Goal: Information Seeking & Learning: Learn about a topic

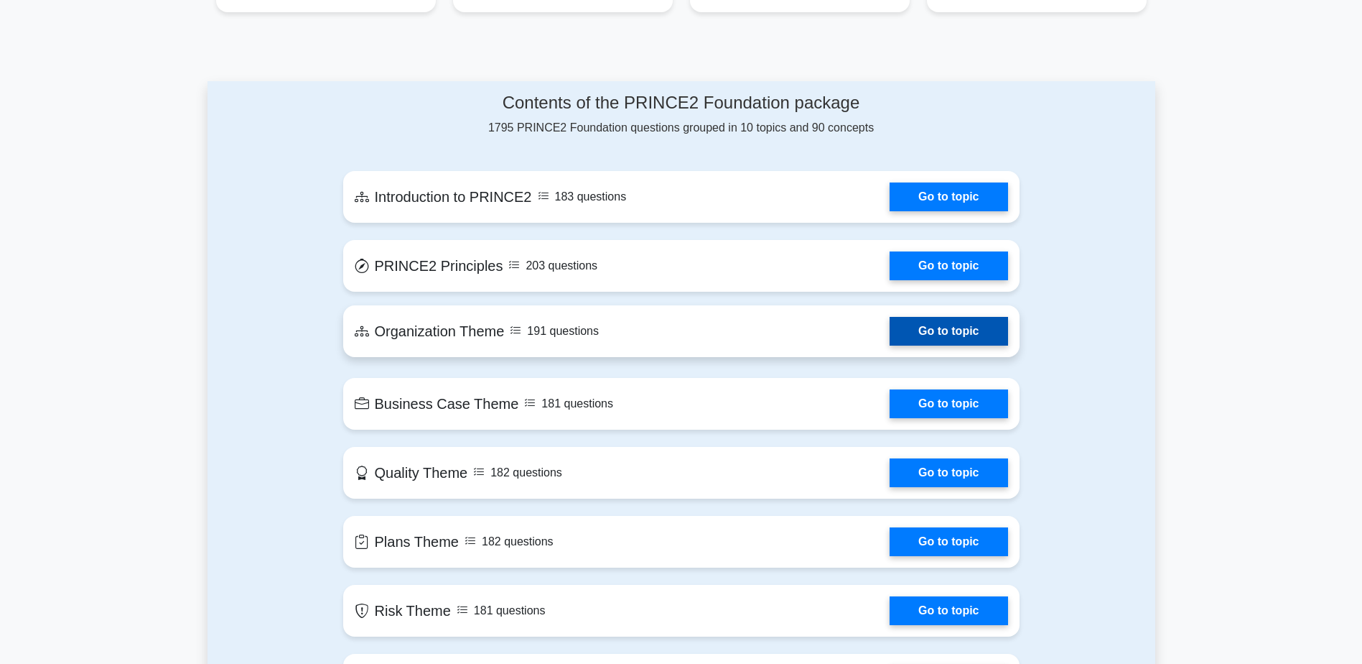
scroll to position [574, 0]
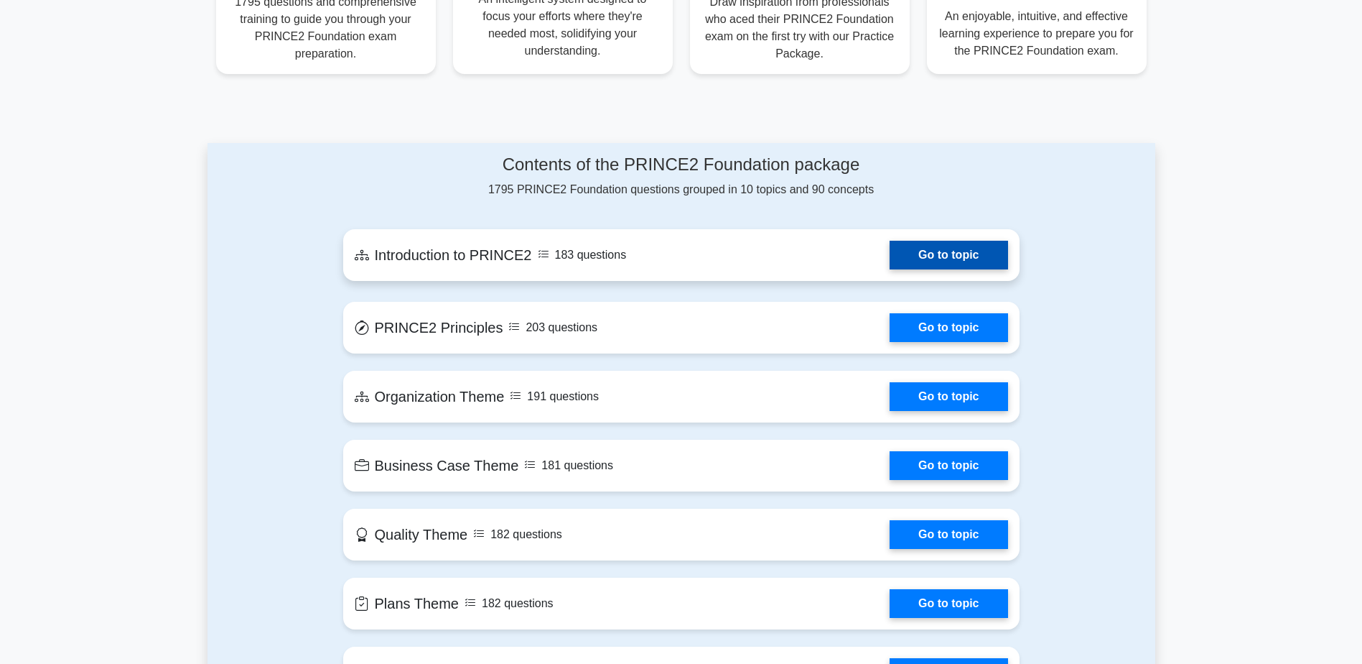
click at [913, 241] on link "Go to topic" at bounding box center [949, 255] width 118 height 29
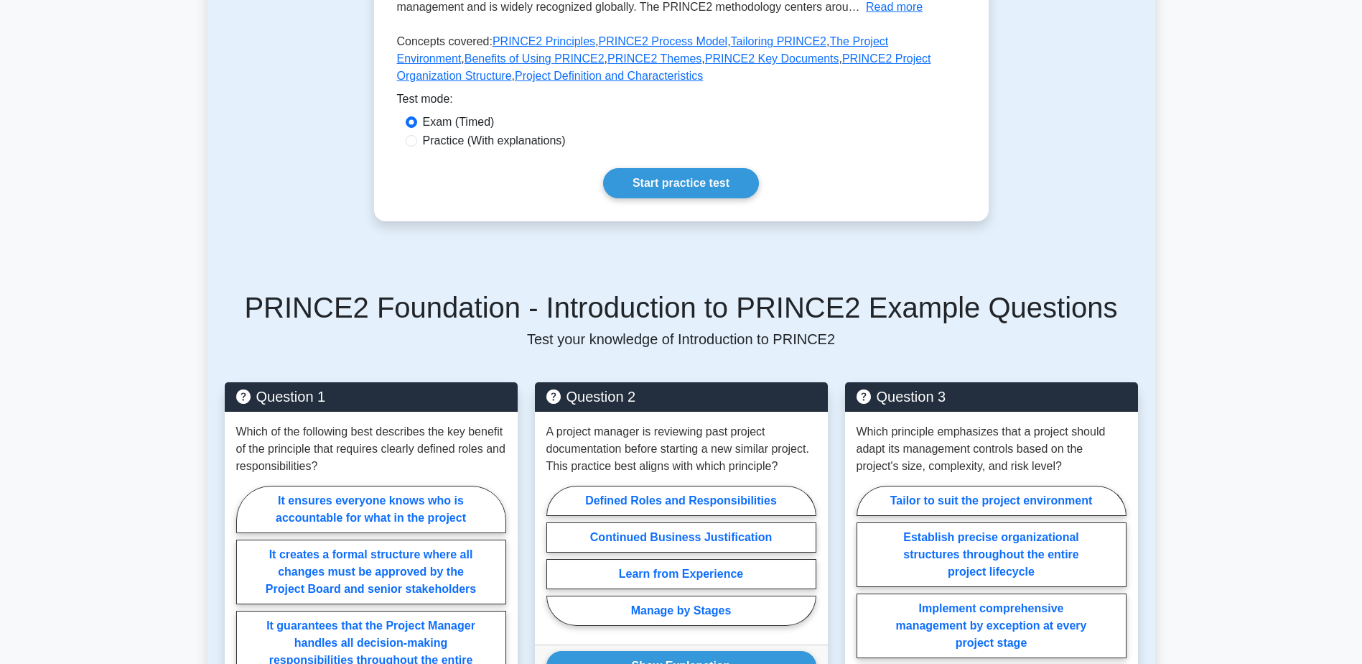
scroll to position [359, 0]
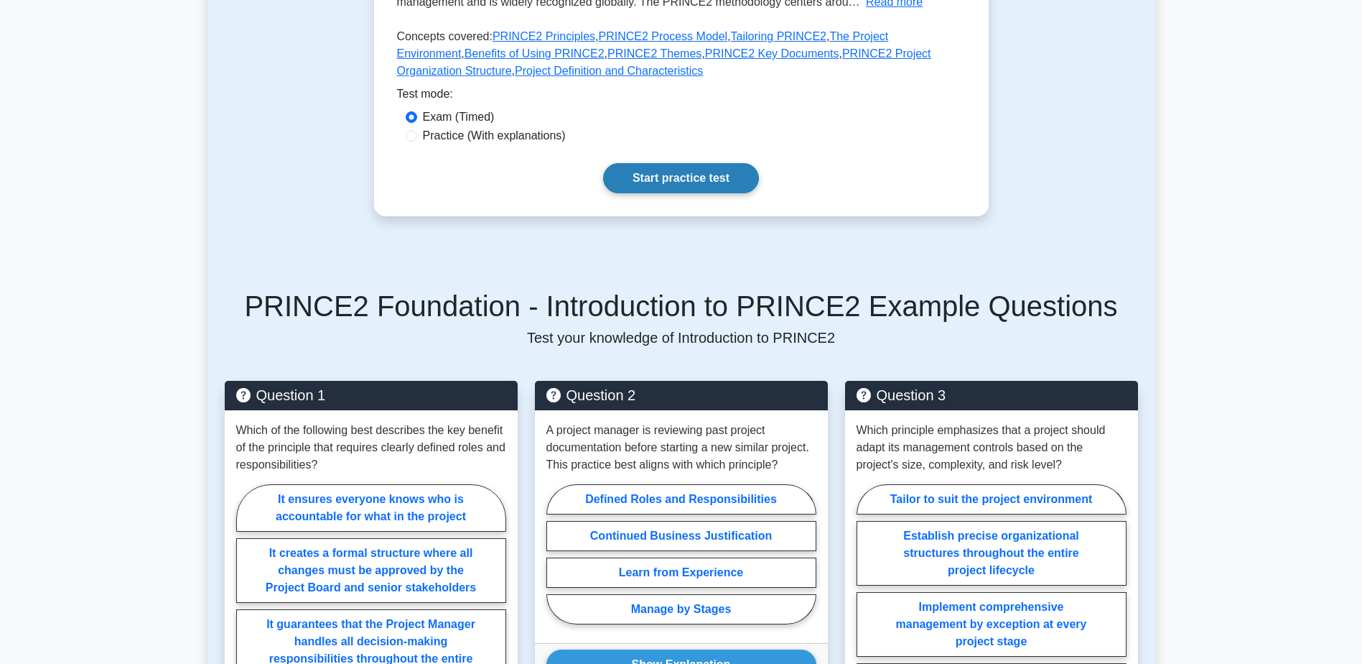
click at [692, 182] on link "Start practice test" at bounding box center [681, 178] width 156 height 30
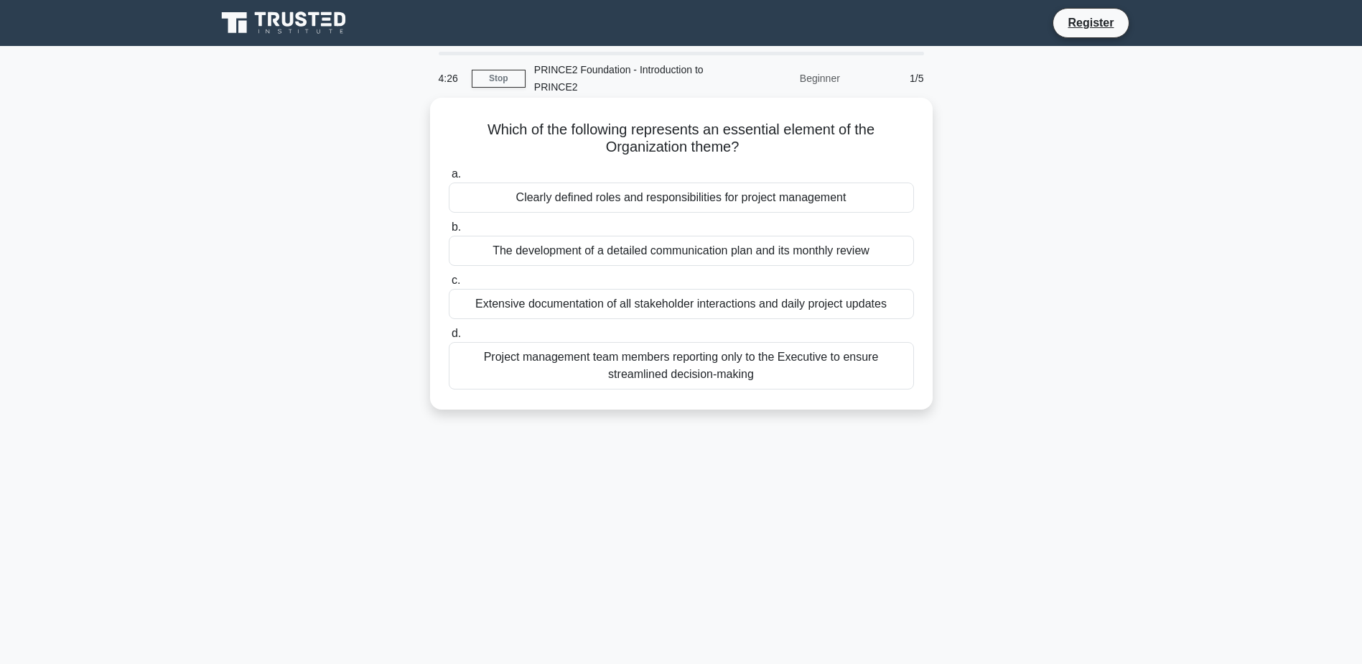
click at [681, 358] on div "Project management team members reporting only to the Executive to ensure strea…" at bounding box center [681, 365] width 465 height 47
click at [449, 338] on input "d. Project management team members reporting only to the Executive to ensure st…" at bounding box center [449, 333] width 0 height 9
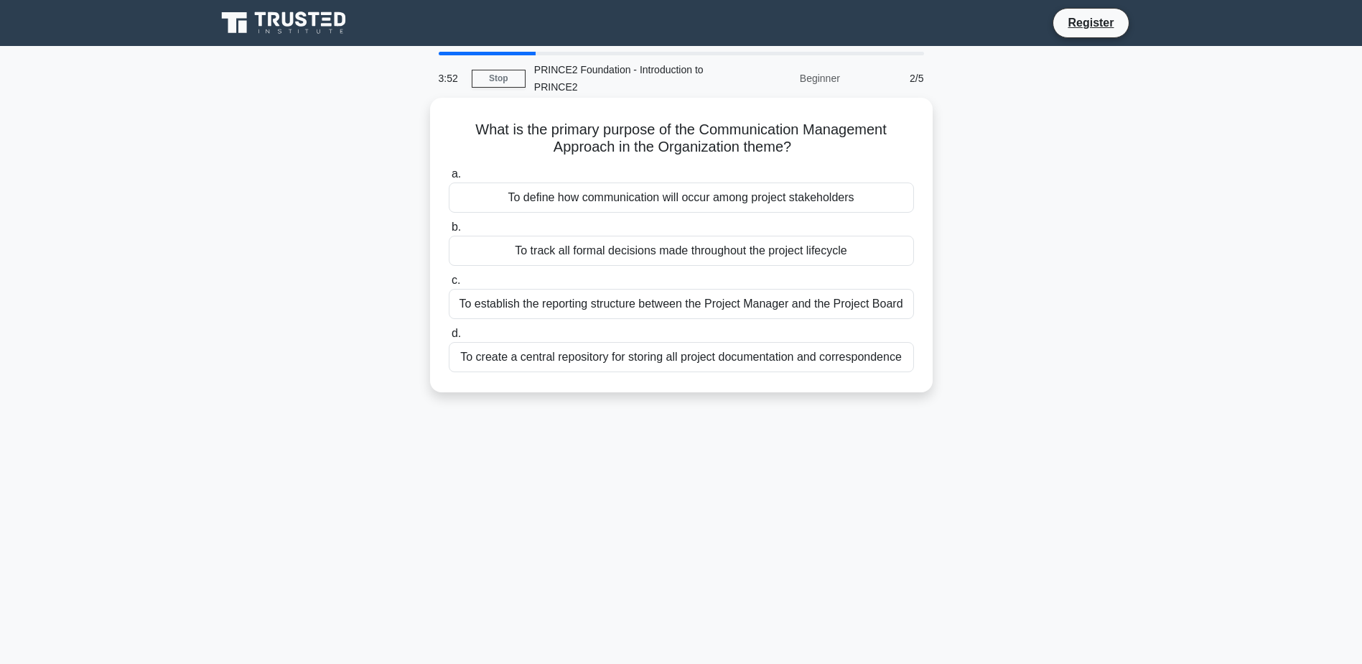
click at [541, 355] on div "To create a central repository for storing all project documentation and corres…" at bounding box center [681, 357] width 465 height 30
click at [449, 338] on input "d. To create a central repository for storing all project documentation and cor…" at bounding box center [449, 333] width 0 height 9
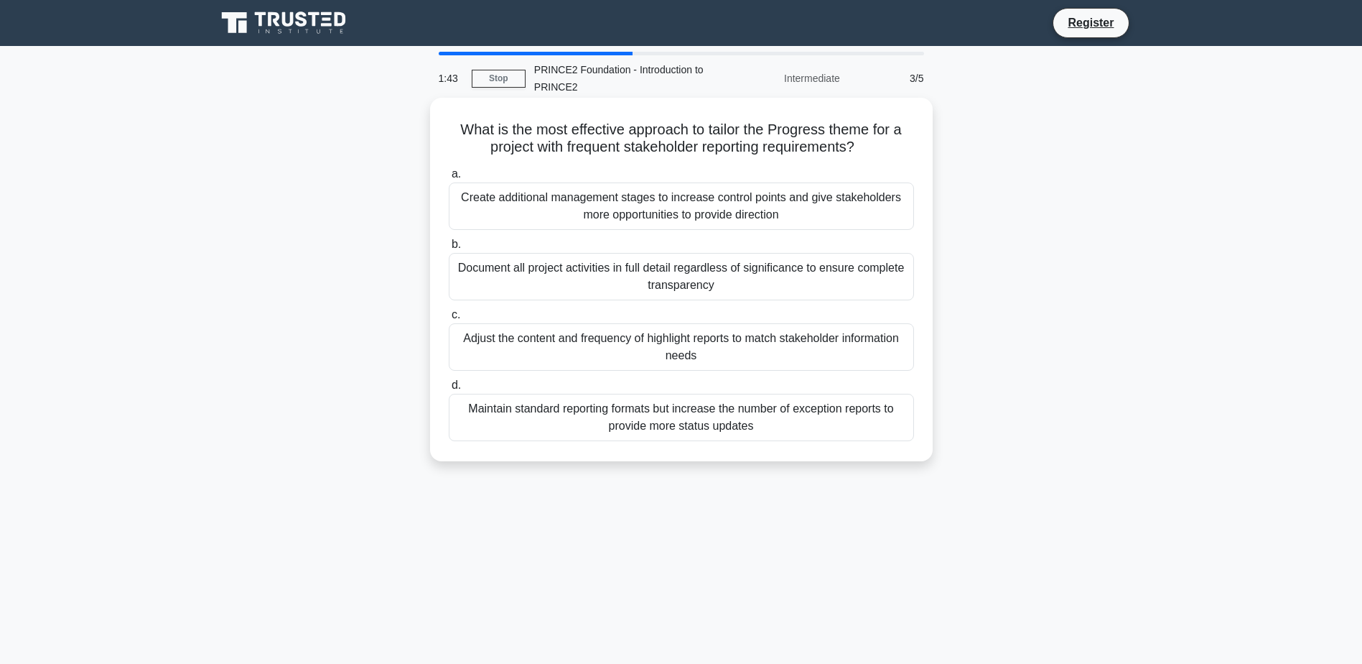
click at [564, 270] on div "Document all project activities in full detail regardless of significance to en…" at bounding box center [681, 276] width 465 height 47
click at [449, 249] on input "b. Document all project activities in full detail regardless of significance to…" at bounding box center [449, 244] width 0 height 9
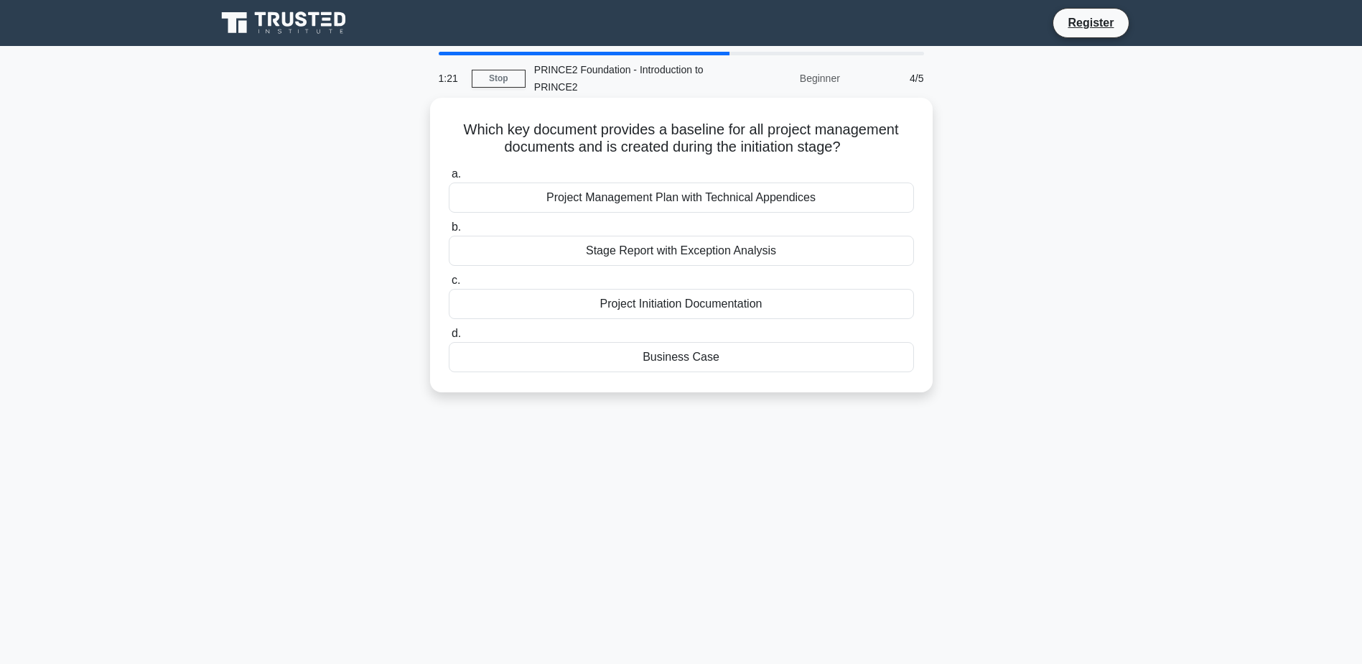
click at [485, 302] on div "Project Initiation Documentation" at bounding box center [681, 304] width 465 height 30
click at [449, 285] on input "c. Project Initiation Documentation" at bounding box center [449, 280] width 0 height 9
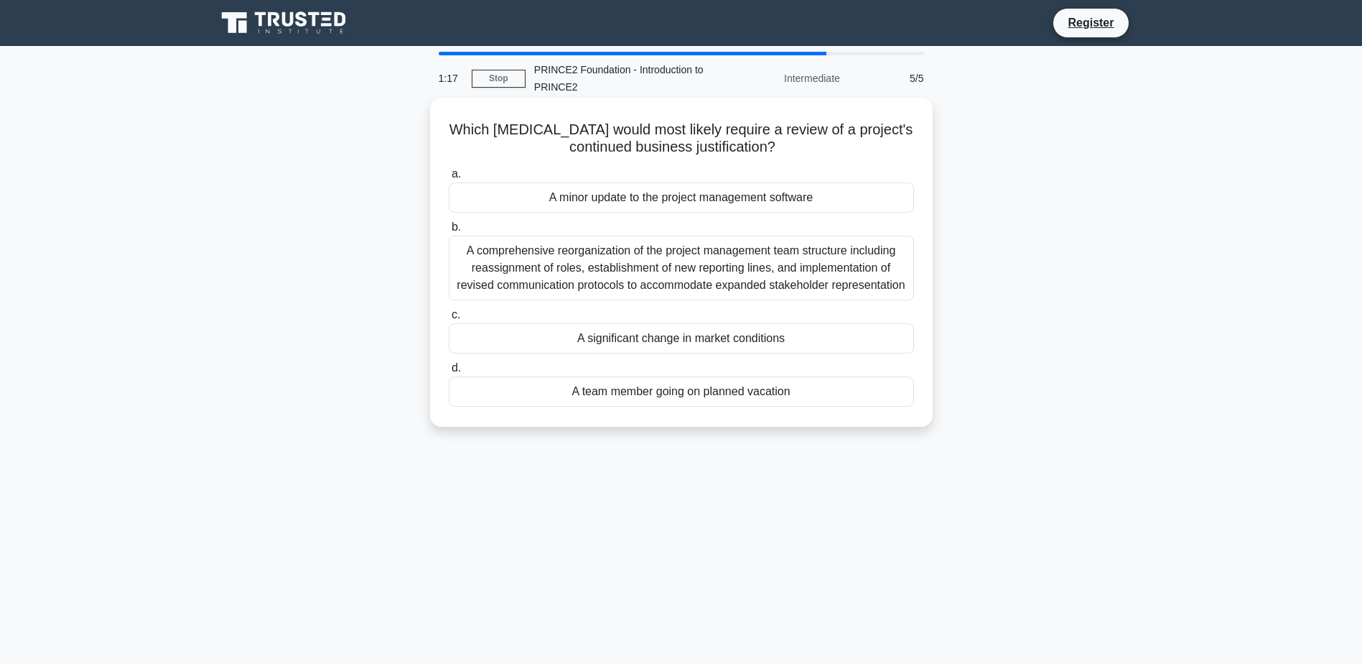
click at [461, 238] on div "A comprehensive reorganization of the project management team structure includi…" at bounding box center [681, 268] width 465 height 65
click at [449, 232] on input "b. A comprehensive reorganization of the project management team structure incl…" at bounding box center [449, 227] width 0 height 9
